Goal: Transaction & Acquisition: Purchase product/service

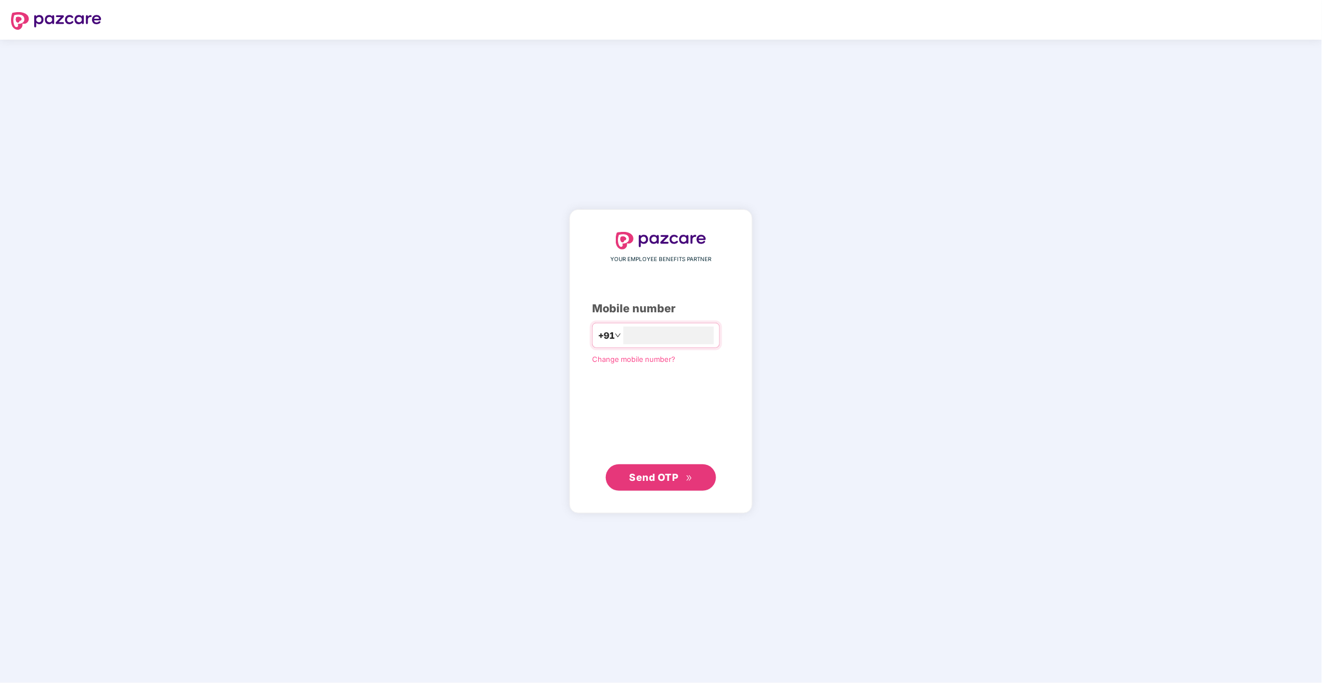
type input "**********"
click at [643, 484] on span "Send OTP" at bounding box center [660, 477] width 63 height 15
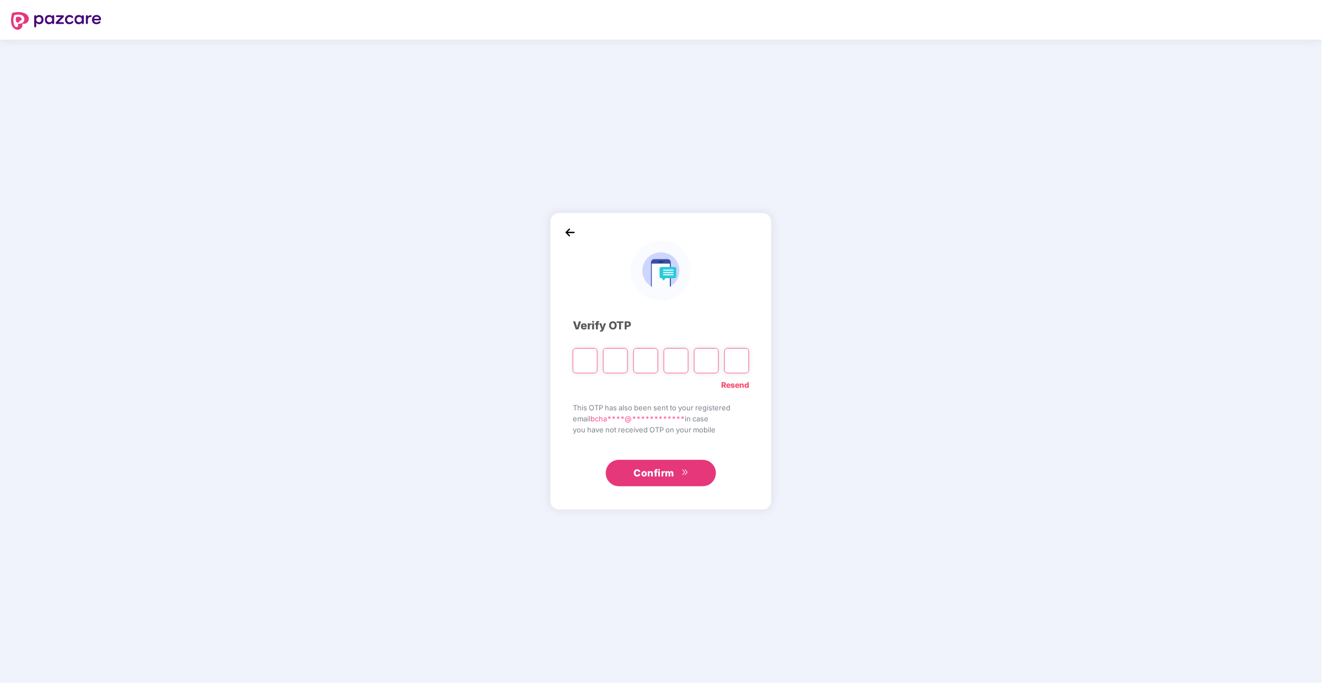
click at [585, 363] on input "Please enter verification code. Digit 1" at bounding box center [585, 360] width 25 height 25
type input "*"
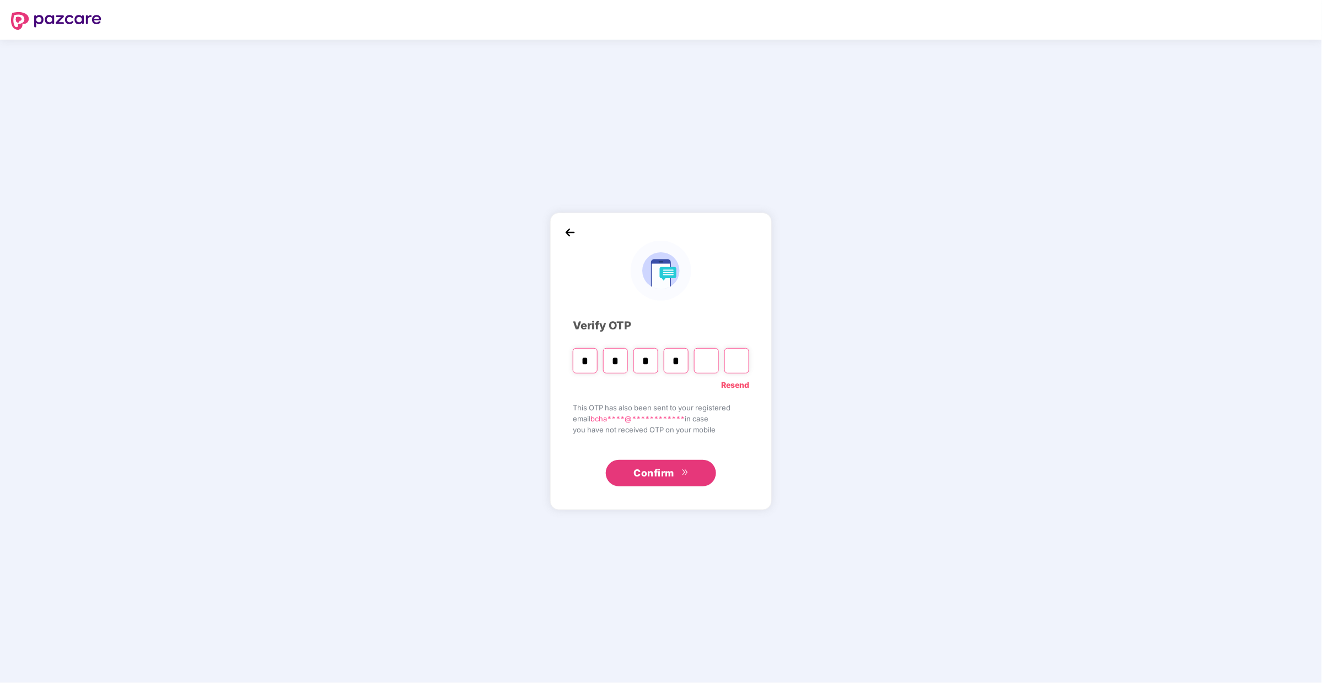
type input "*"
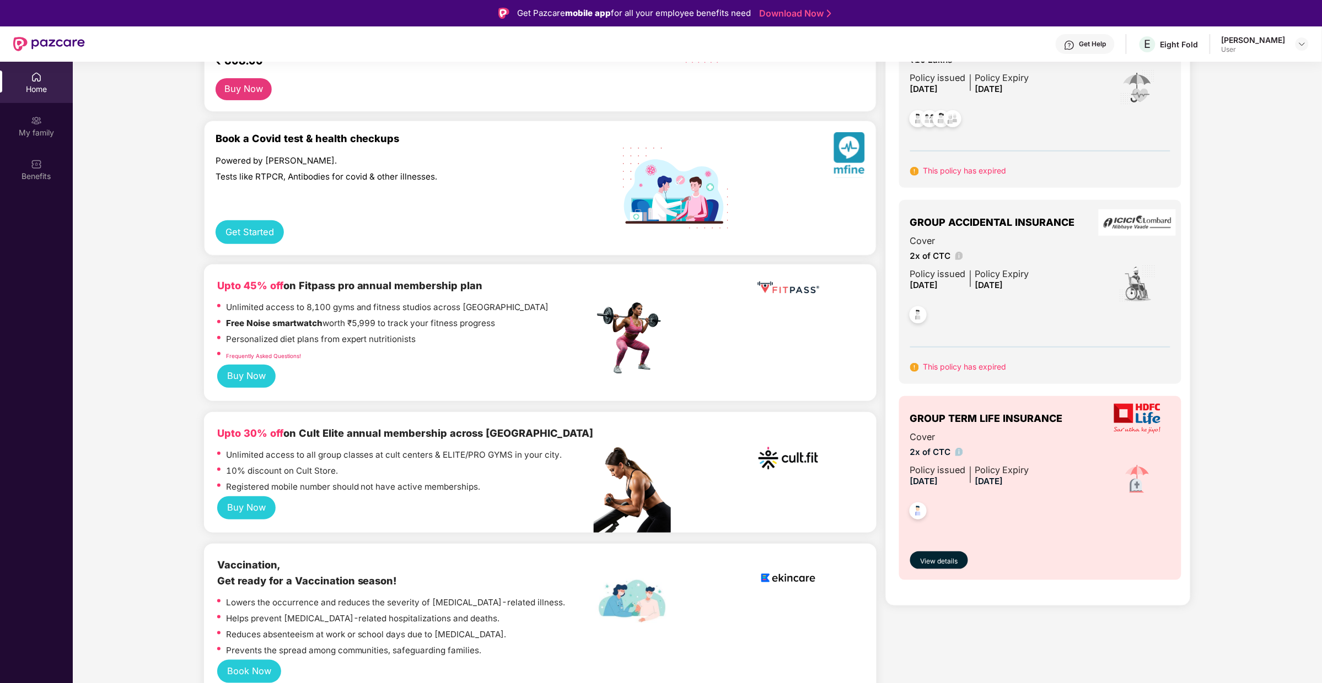
scroll to position [160, 0]
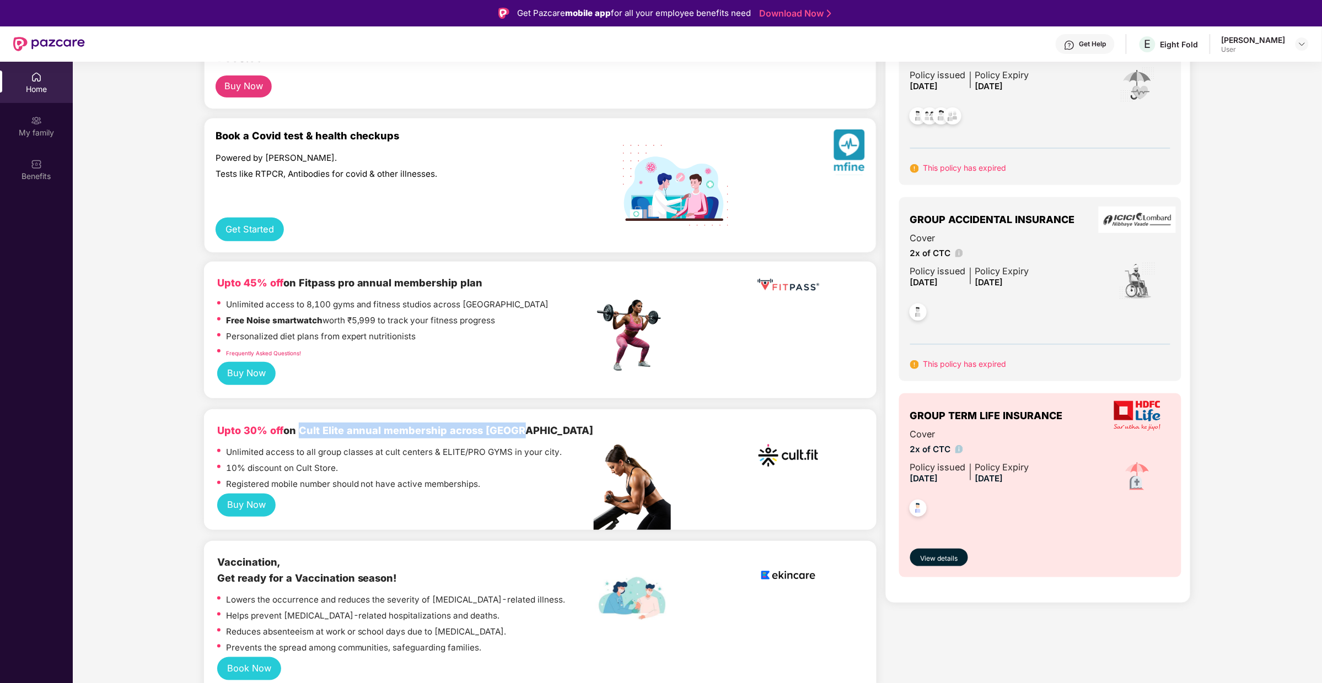
drag, startPoint x: 299, startPoint y: 433, endPoint x: 515, endPoint y: 428, distance: 216.6
click at [515, 428] on div "Upto 30% off on Cult Elite annual membership across [GEOGRAPHIC_DATA]" at bounding box center [405, 431] width 377 height 16
drag, startPoint x: 304, startPoint y: 432, endPoint x: 546, endPoint y: 429, distance: 242.0
click at [546, 429] on div "Upto 30% off on Cult Elite annual membership across [GEOGRAPHIC_DATA]" at bounding box center [405, 431] width 377 height 16
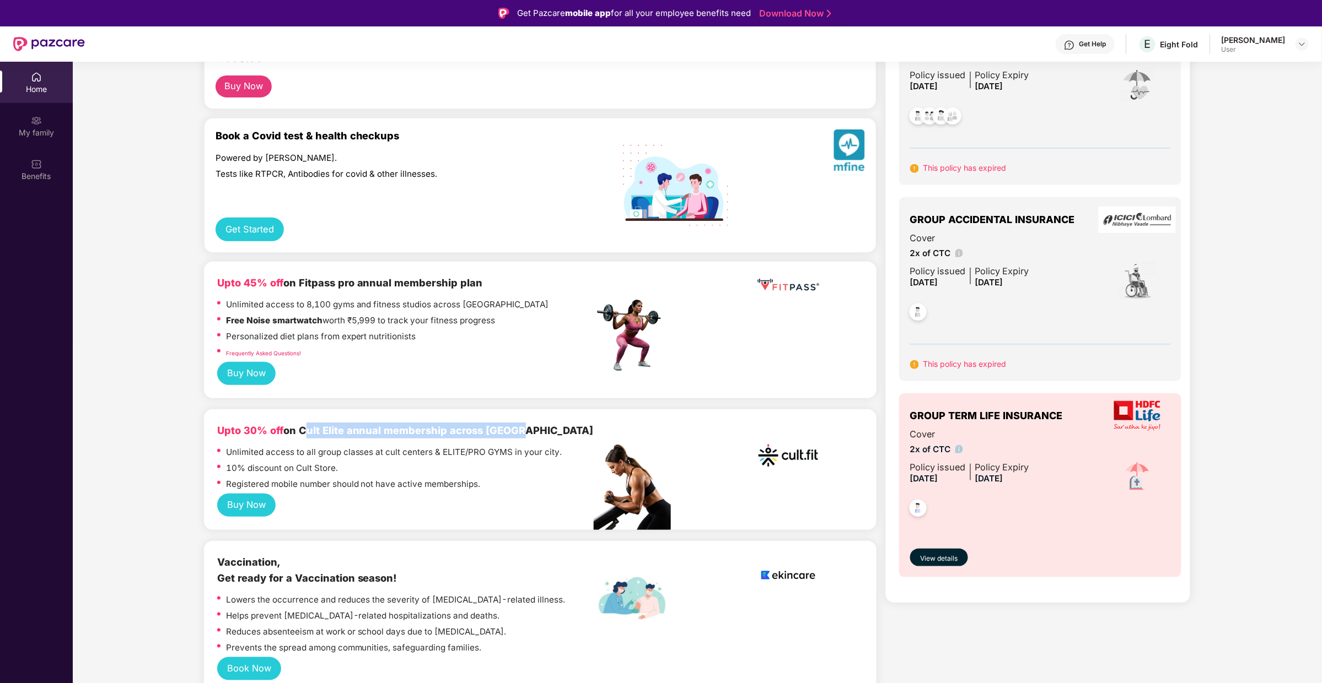
copy b "Cult Elite annual membership across [GEOGRAPHIC_DATA]"
click at [260, 507] on button "Buy Now" at bounding box center [246, 505] width 59 height 23
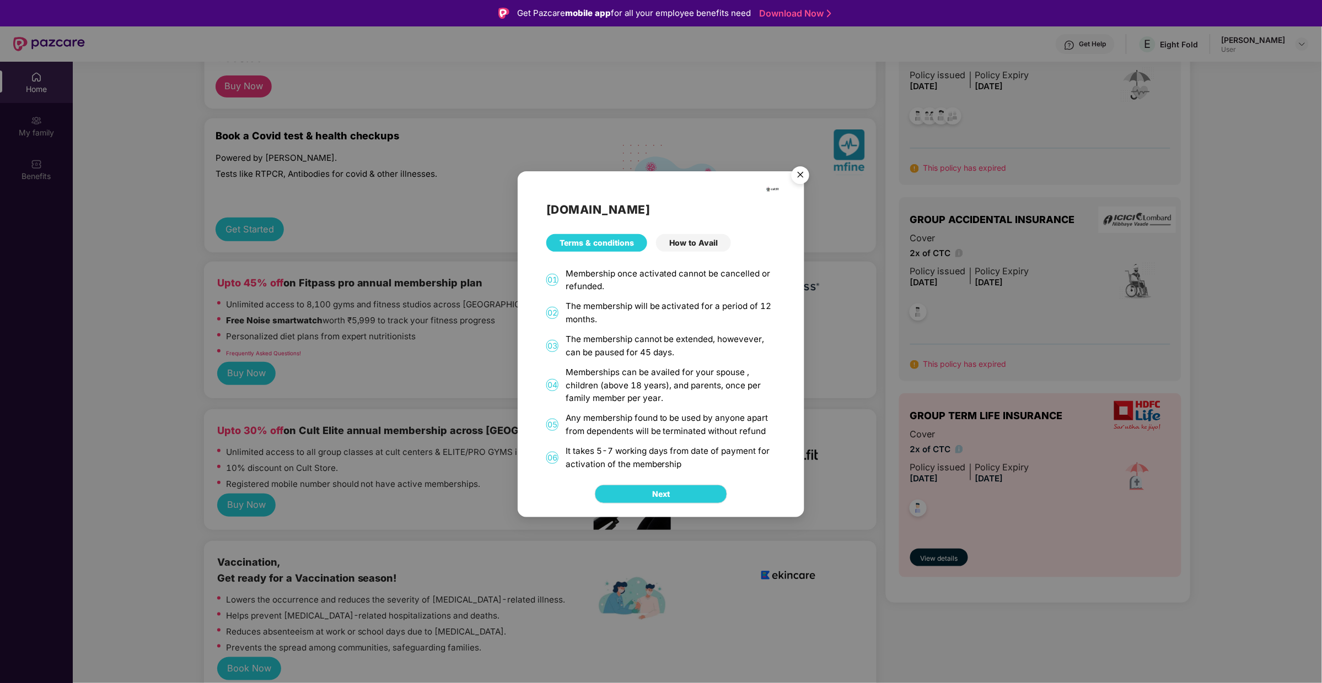
click at [686, 246] on div "How to Avail" at bounding box center [693, 243] width 75 height 18
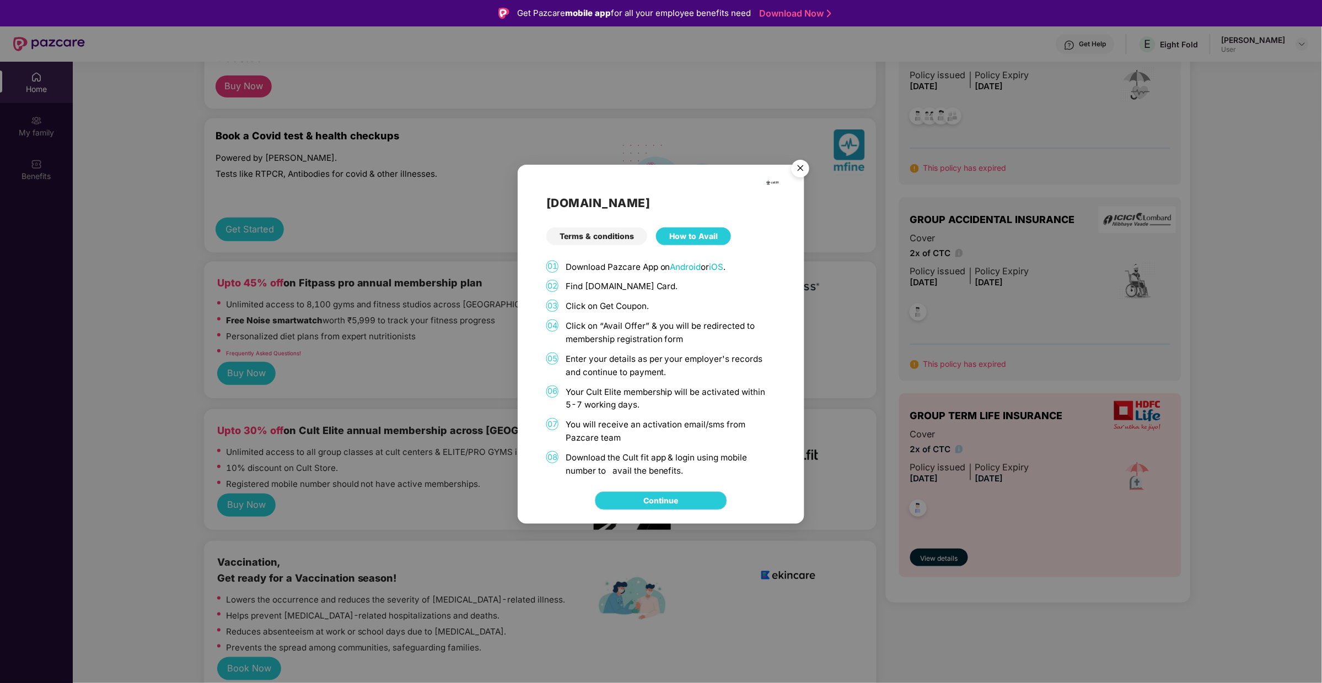
click at [613, 242] on div "Terms & conditions" at bounding box center [596, 237] width 101 height 18
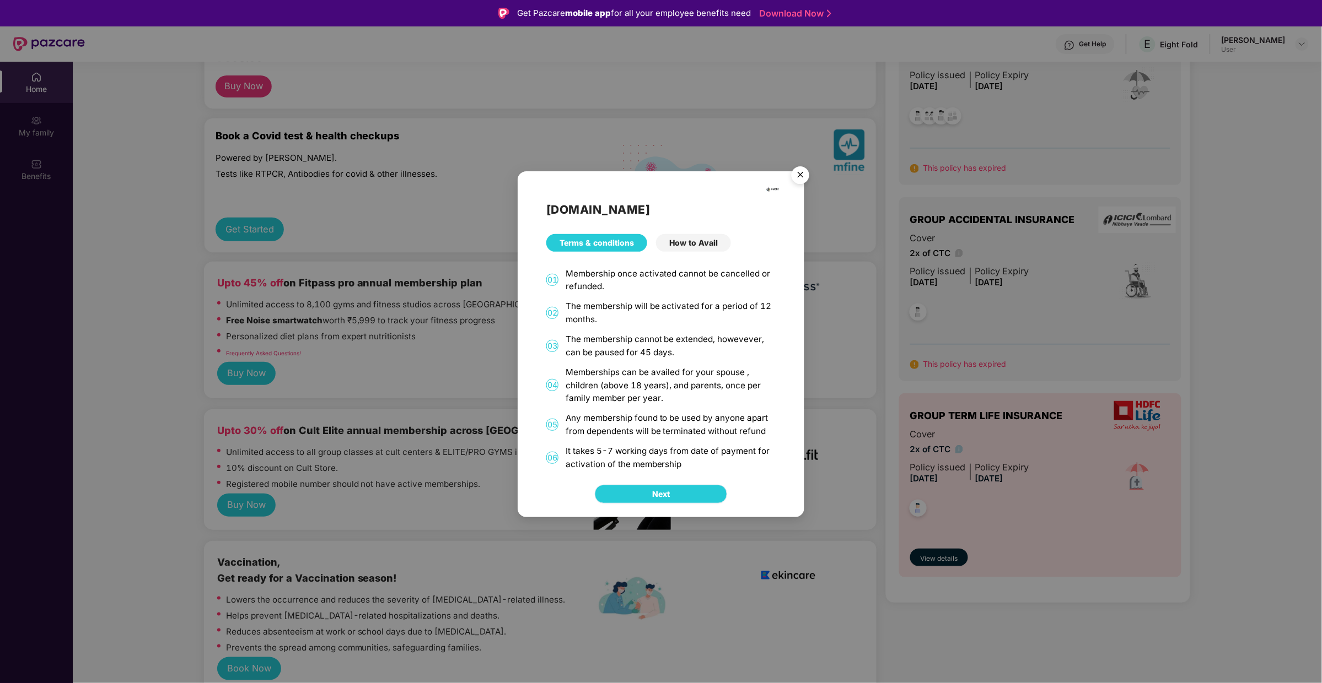
click at [658, 491] on span "Next" at bounding box center [661, 494] width 18 height 12
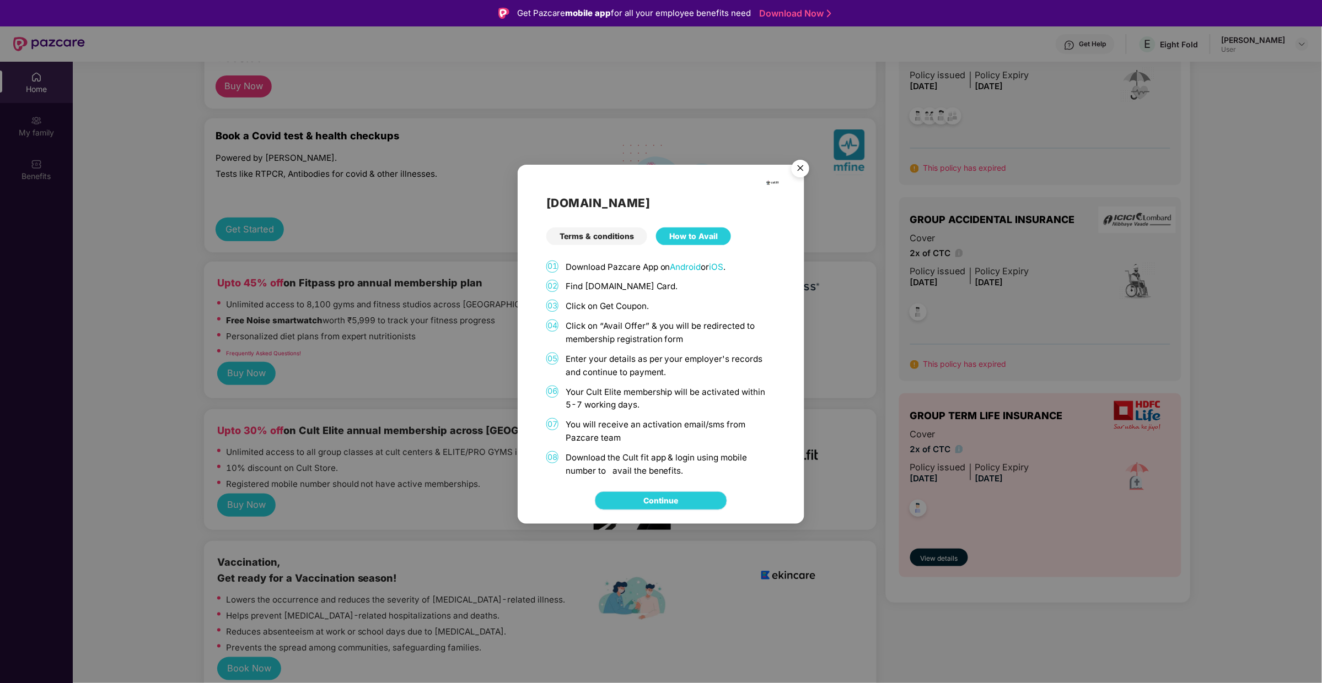
click at [656, 500] on link "Continue" at bounding box center [661, 501] width 35 height 12
click at [805, 177] on img "Close" at bounding box center [800, 170] width 31 height 31
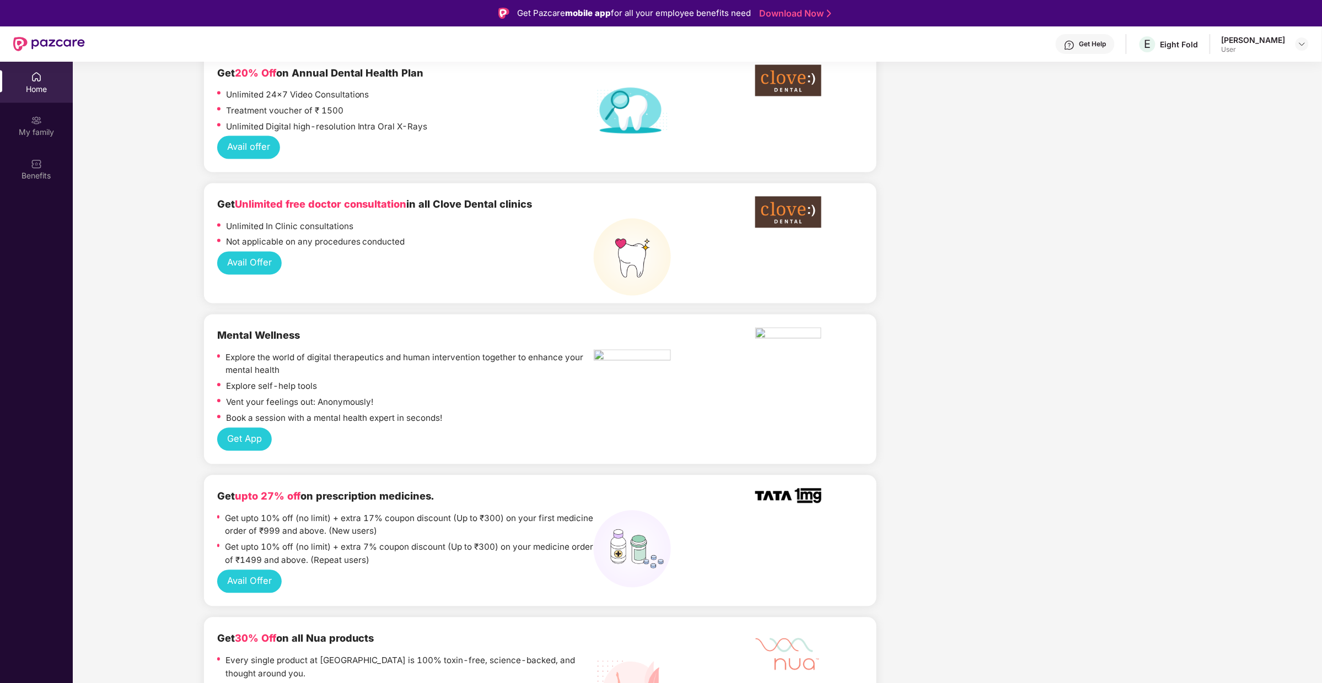
scroll to position [814, 0]
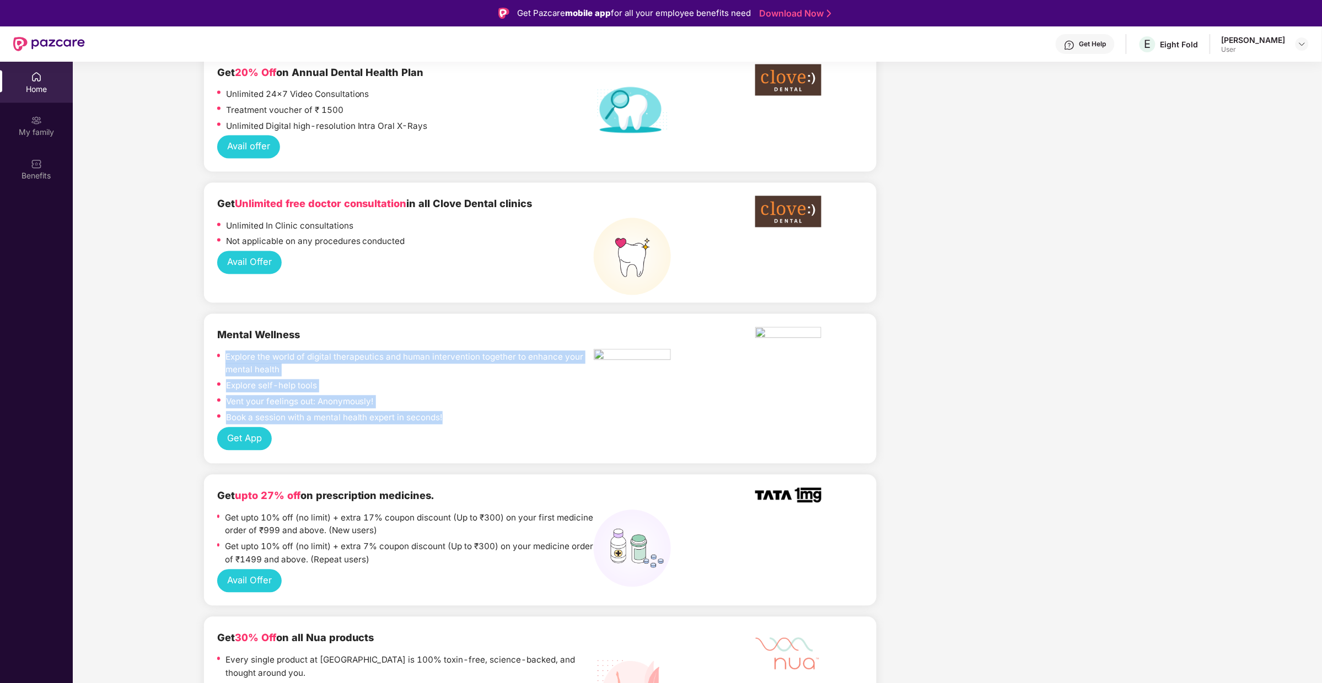
drag, startPoint x: 221, startPoint y: 353, endPoint x: 462, endPoint y: 421, distance: 250.2
click at [462, 421] on div "Explore the world of digital therapeutics and human intervention together to en…" at bounding box center [405, 389] width 377 height 77
click at [462, 421] on div "Book a session with a mental health expert in seconds!" at bounding box center [405, 420] width 377 height 16
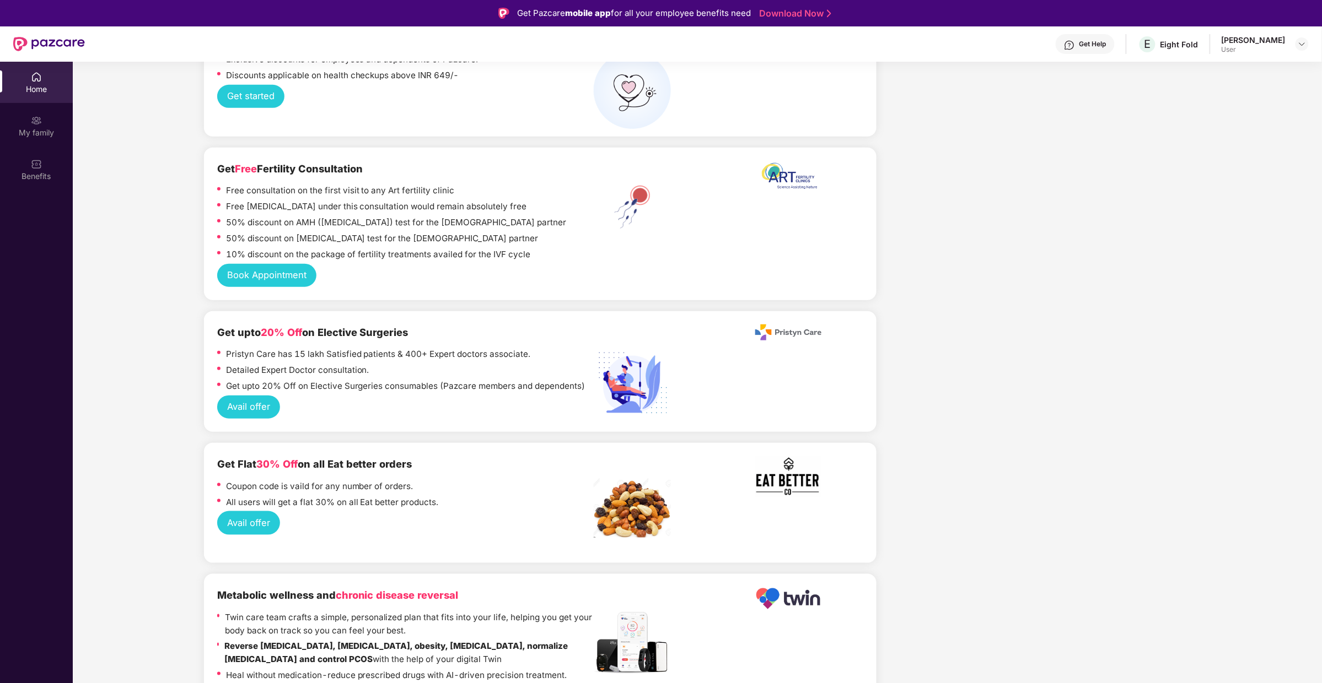
scroll to position [2027, 0]
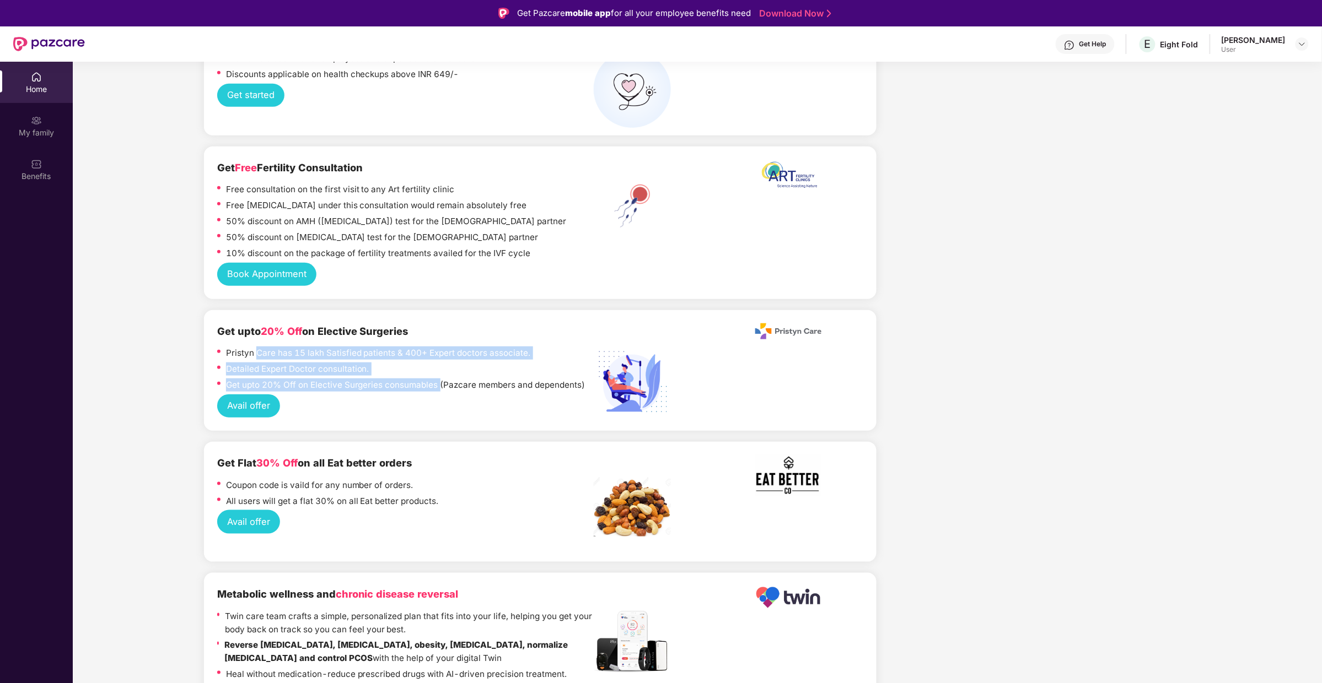
drag, startPoint x: 256, startPoint y: 342, endPoint x: 435, endPoint y: 373, distance: 181.9
click at [437, 373] on div "Pristyn Care has 15 lakh Satisfied patients & 400+ Expert doctors associate. De…" at bounding box center [405, 371] width 377 height 48
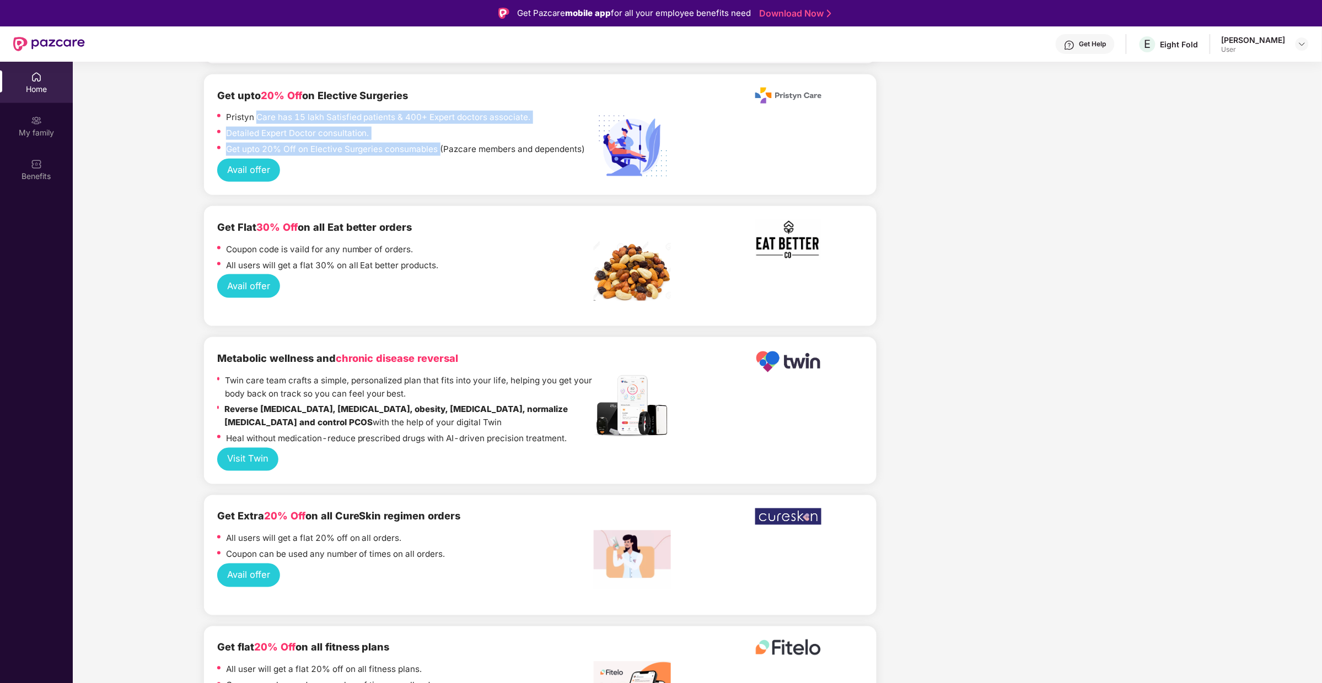
scroll to position [62, 0]
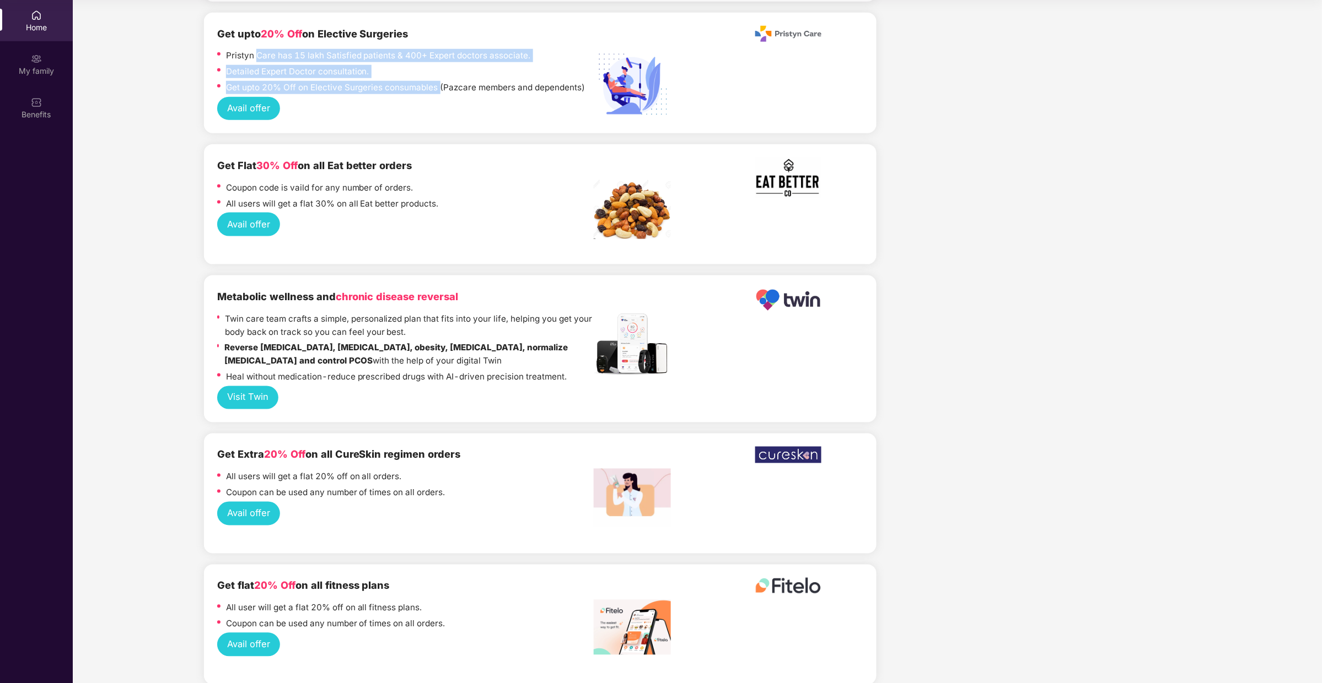
click at [240, 505] on button "Avail offer" at bounding box center [248, 513] width 63 height 23
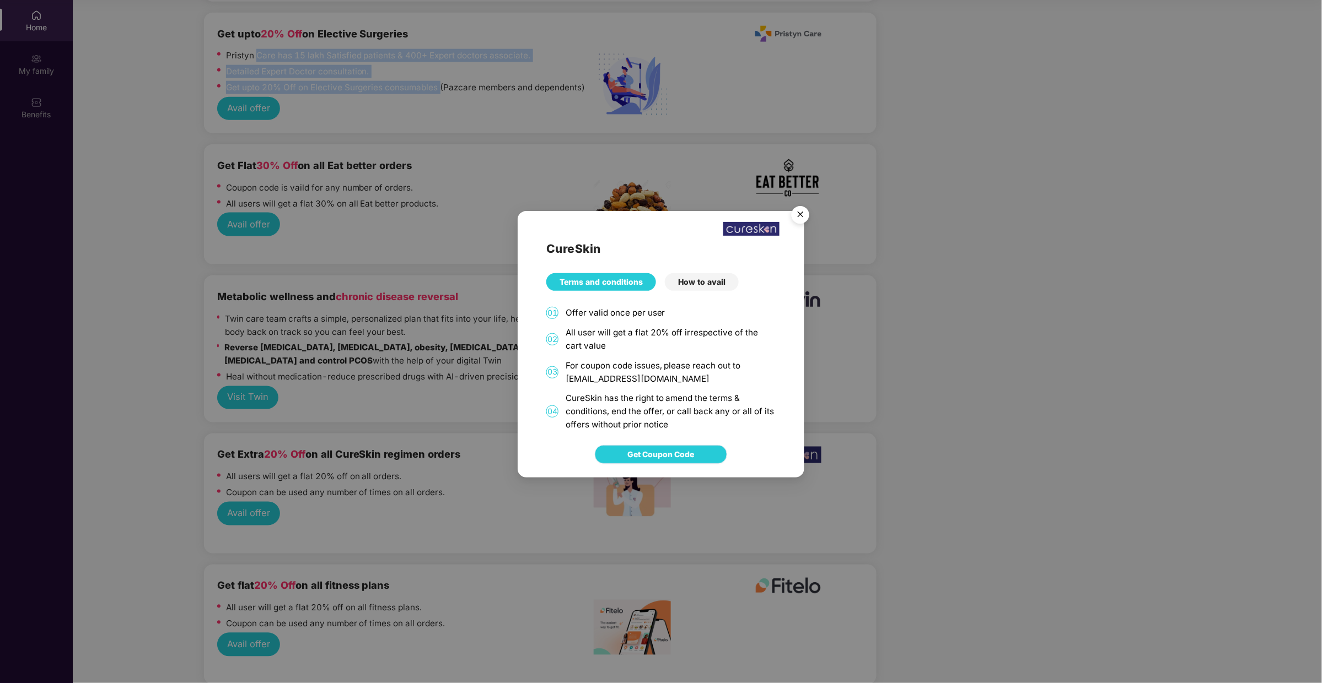
click at [683, 450] on span "Get Coupon Code" at bounding box center [661, 455] width 67 height 12
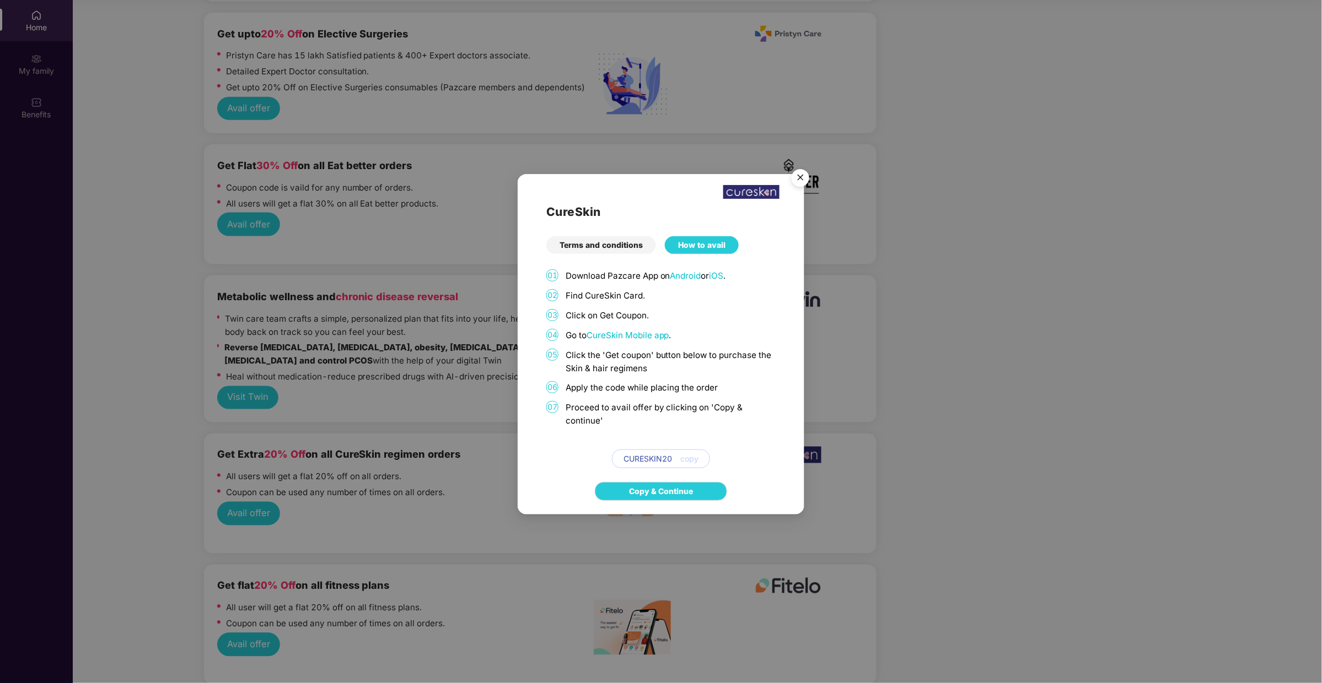
click at [660, 460] on span "CURESKIN20" at bounding box center [647, 459] width 49 height 12
click at [682, 460] on span "copy" at bounding box center [689, 459] width 18 height 12
click at [632, 239] on div "Terms and conditions" at bounding box center [601, 245] width 110 height 18
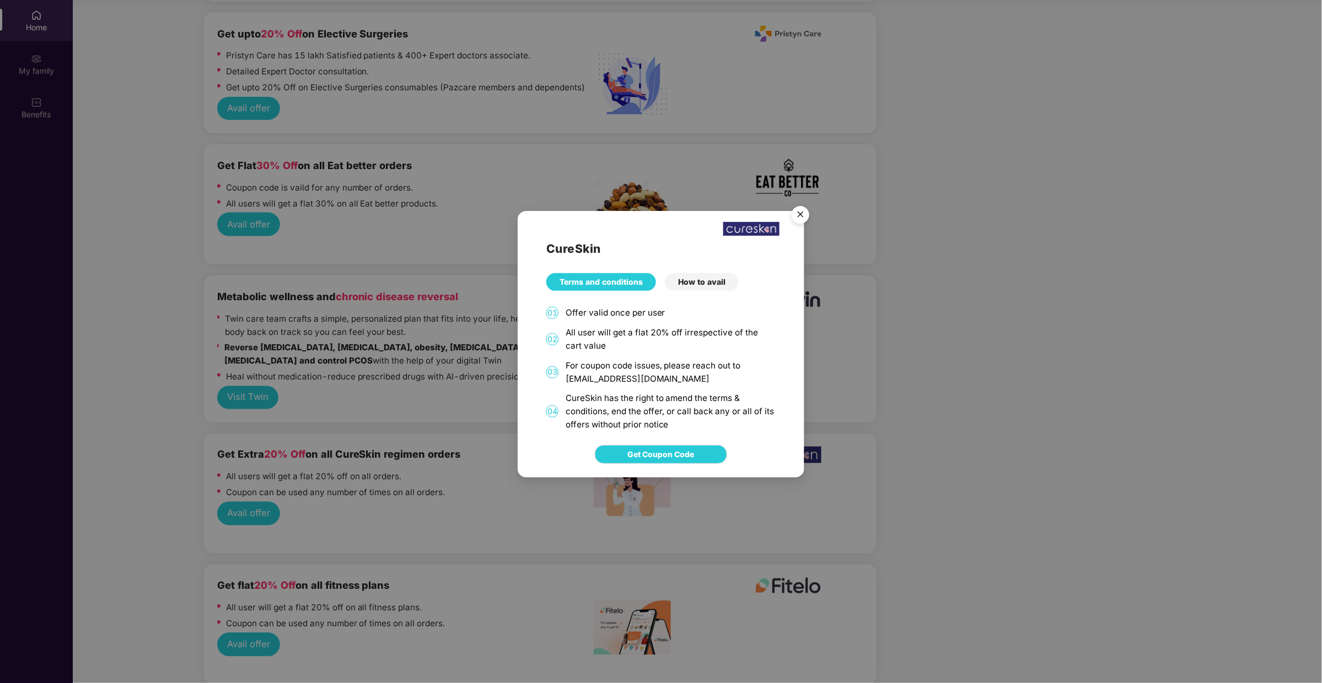
click at [697, 274] on div "How to avail" at bounding box center [702, 282] width 74 height 18
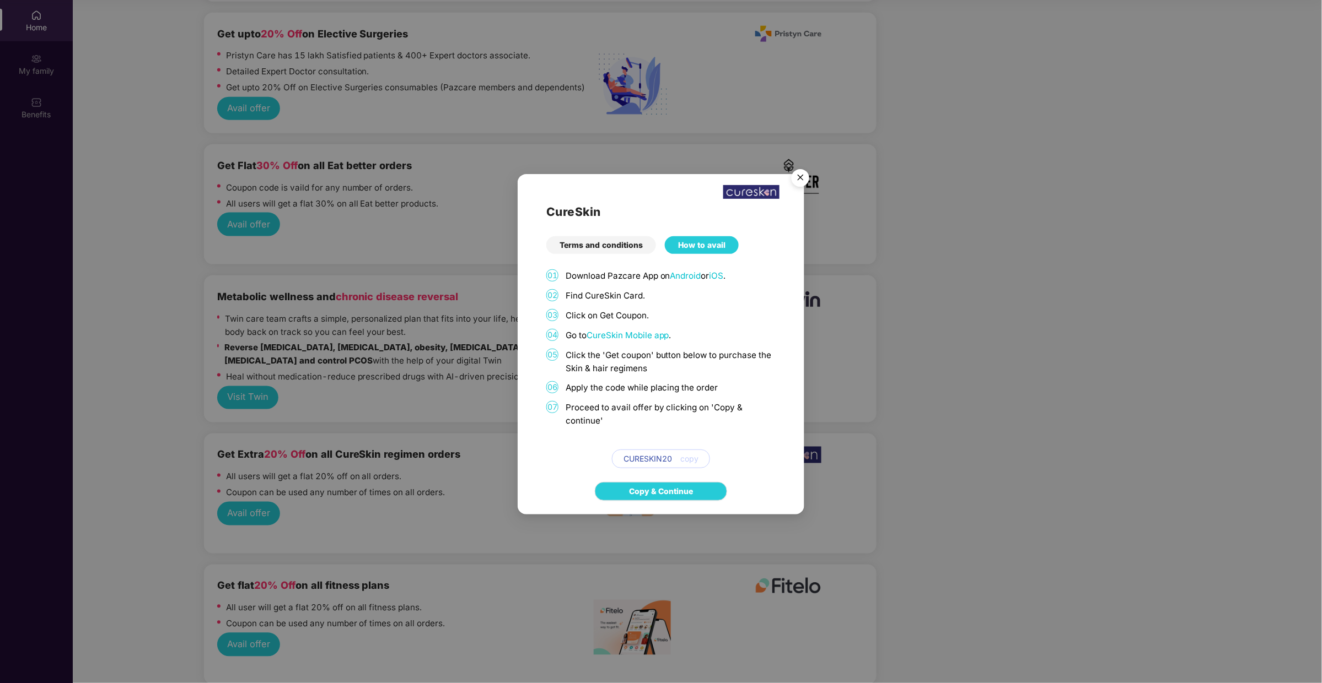
click at [697, 282] on p "Download Pazcare App on Android or iOS ." at bounding box center [670, 276] width 210 height 13
click at [622, 337] on span "CureSkin Mobile app" at bounding box center [627, 335] width 83 height 10
